Goal: Task Accomplishment & Management: Complete application form

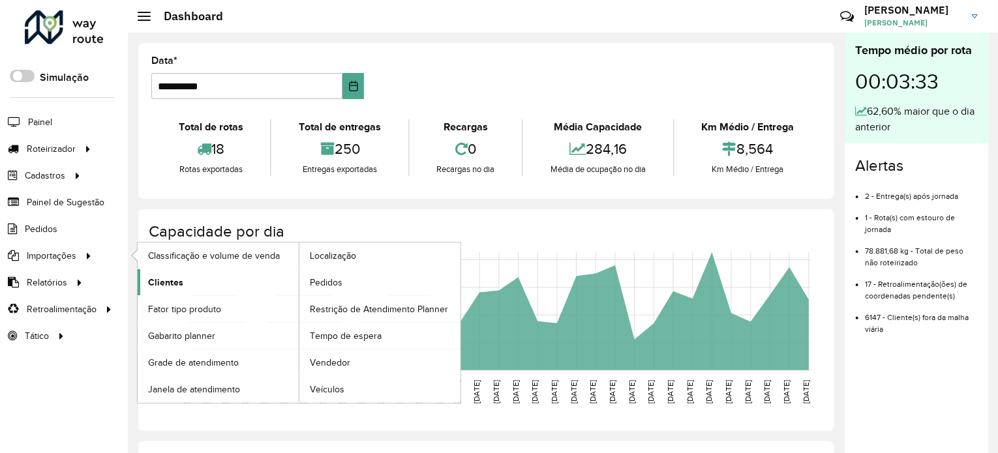
click at [164, 282] on span "Clientes" at bounding box center [165, 283] width 35 height 14
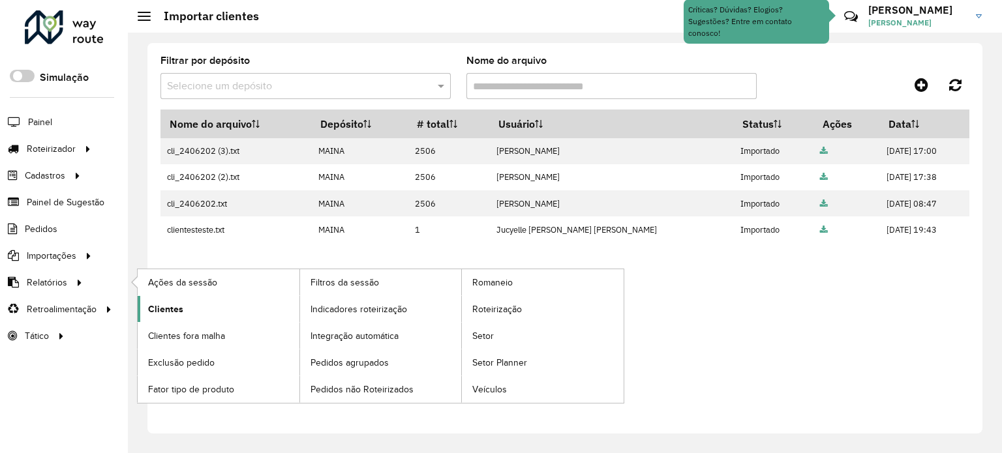
click at [190, 302] on link "Clientes" at bounding box center [219, 309] width 162 height 26
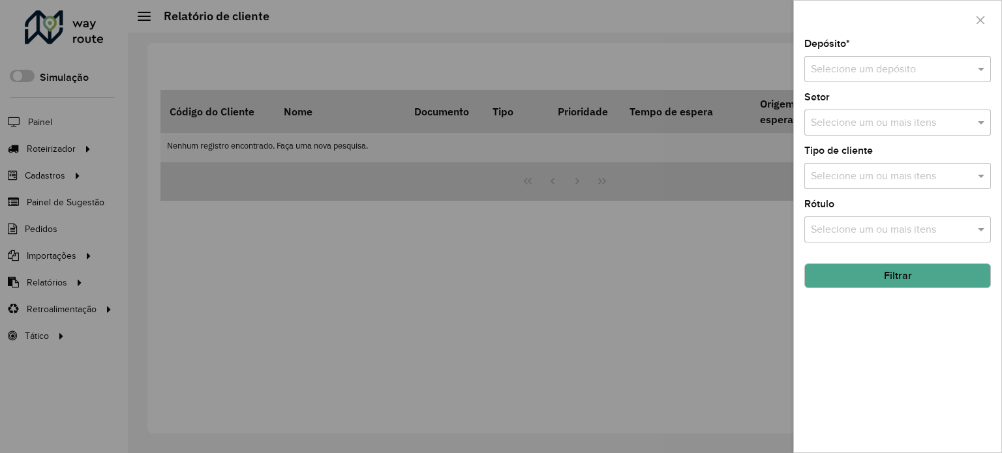
click at [535, 273] on div at bounding box center [501, 226] width 1002 height 453
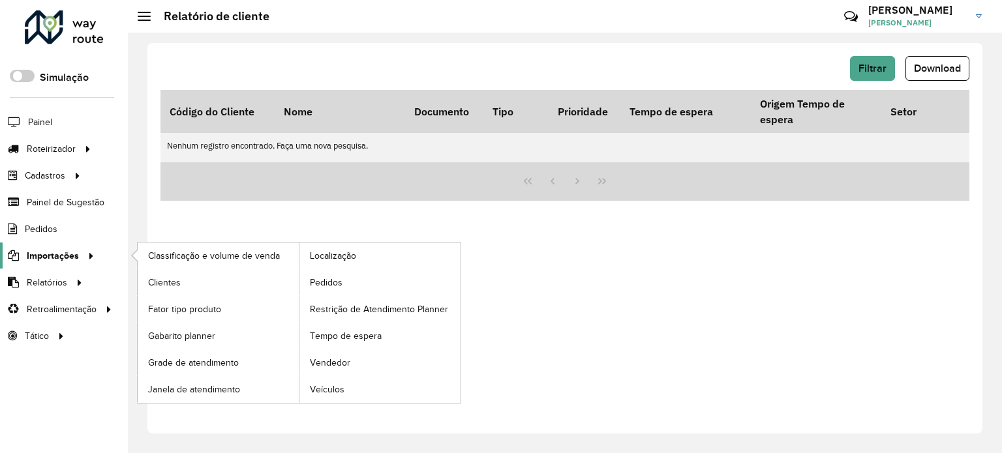
click at [48, 250] on span "Importações" at bounding box center [53, 256] width 52 height 14
click at [91, 254] on icon at bounding box center [88, 255] width 11 height 20
click at [177, 276] on span "Clientes" at bounding box center [165, 283] width 35 height 14
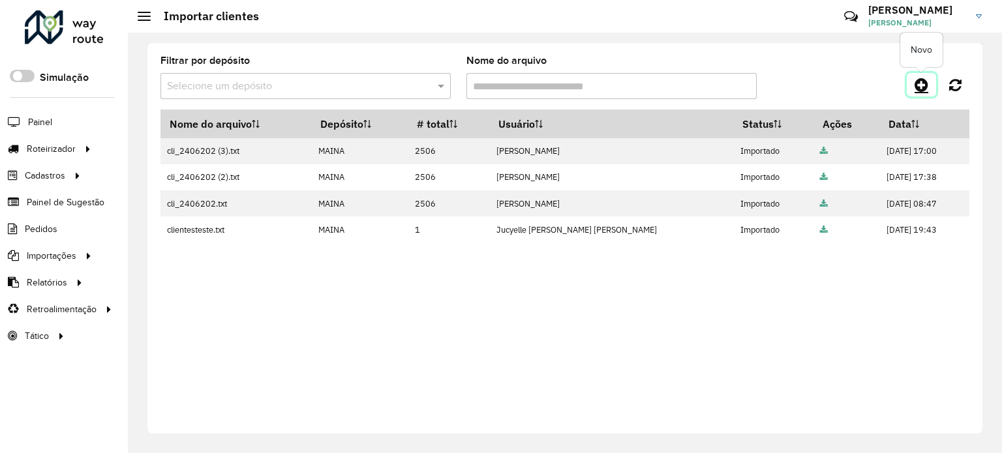
click at [919, 88] on icon at bounding box center [921, 85] width 14 height 16
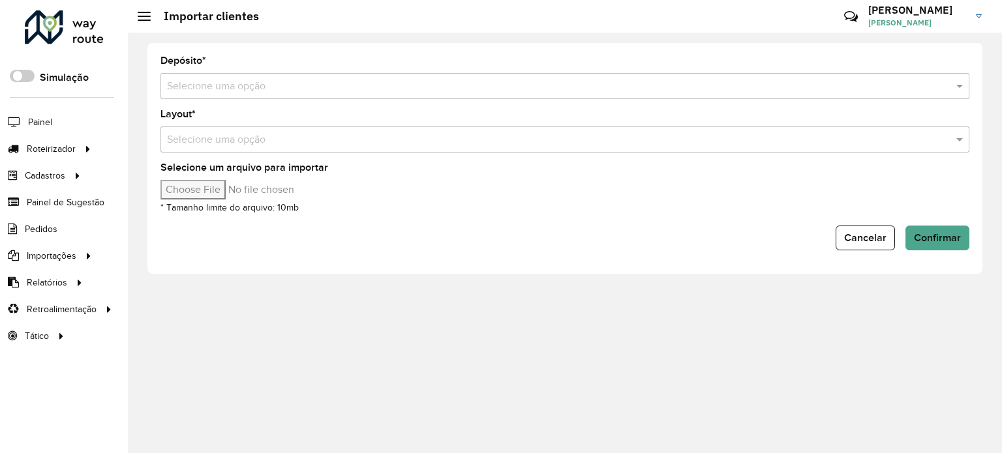
click at [216, 82] on input "text" at bounding box center [551, 87] width 769 height 16
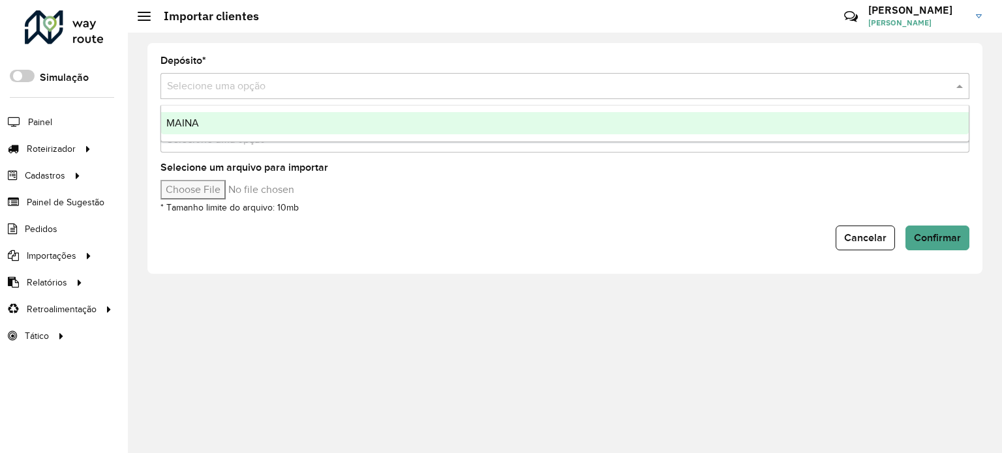
click at [255, 123] on div "MAINA" at bounding box center [564, 123] width 807 height 22
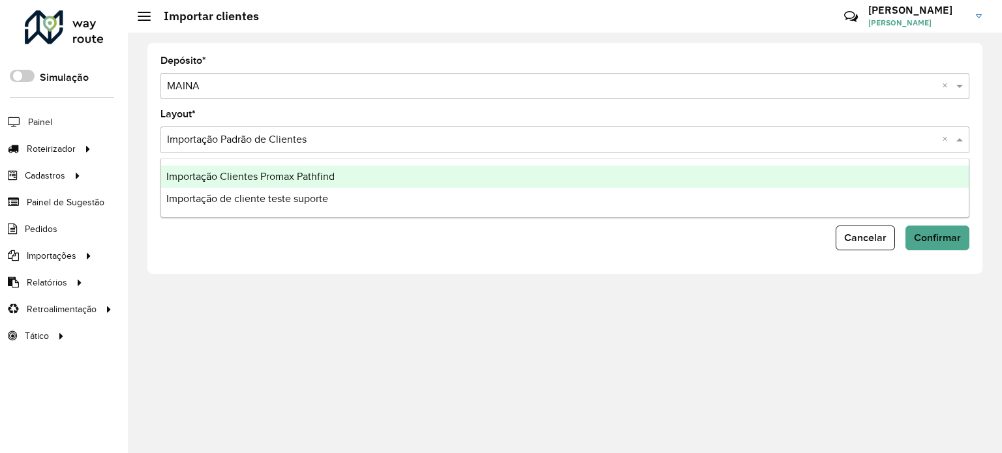
drag, startPoint x: 308, startPoint y: 136, endPoint x: 236, endPoint y: 140, distance: 72.5
click at [236, 140] on input "text" at bounding box center [551, 140] width 769 height 16
drag, startPoint x: 313, startPoint y: 138, endPoint x: 182, endPoint y: 122, distance: 132.0
click at [182, 122] on div "Layout * Selecione uma opção × Importação Padrão de Clientes ×" at bounding box center [564, 131] width 809 height 43
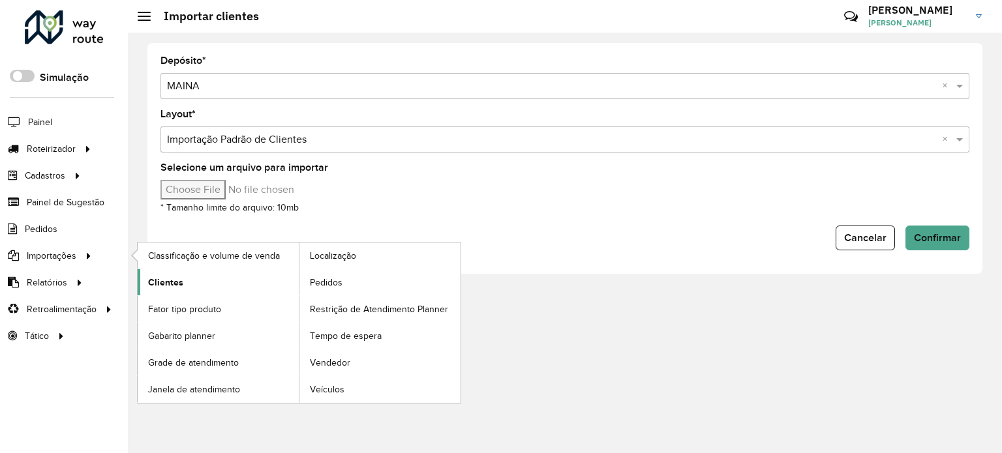
click at [172, 281] on span "Clientes" at bounding box center [165, 283] width 35 height 14
